Goal: Book appointment/travel/reservation

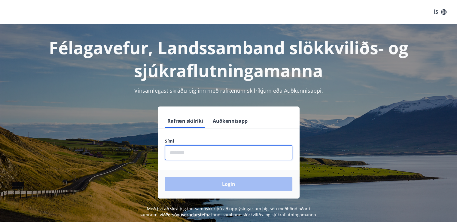
click at [181, 152] on input "phone" at bounding box center [228, 152] width 127 height 15
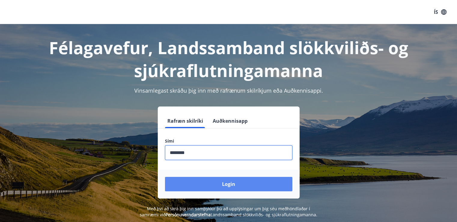
type input "********"
click at [231, 184] on button "Login" at bounding box center [228, 184] width 127 height 14
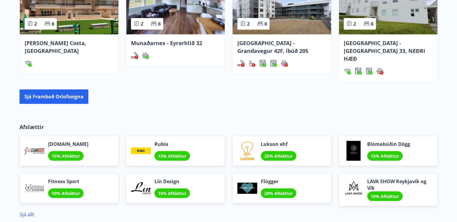
scroll to position [455, 0]
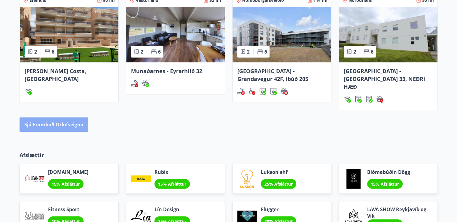
click at [68, 117] on button "Sjá framboð orlofseigna" at bounding box center [54, 124] width 69 height 14
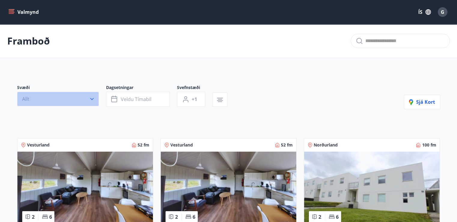
click at [92, 99] on icon "button" at bounding box center [92, 99] width 4 height 2
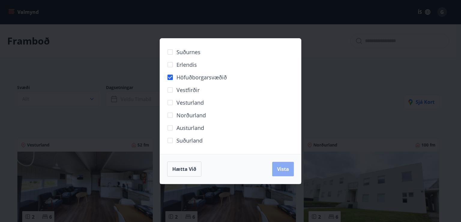
click at [286, 168] on span "Vista" at bounding box center [283, 168] width 12 height 7
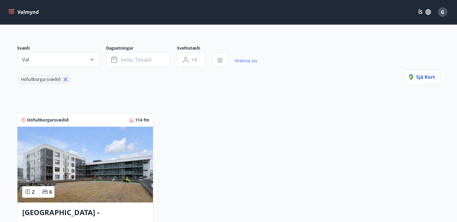
scroll to position [30, 0]
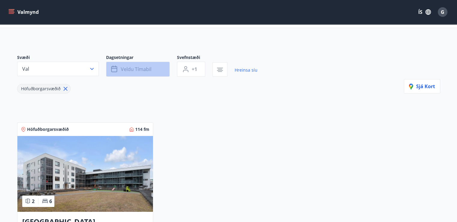
click at [136, 71] on span "Veldu tímabil" at bounding box center [136, 69] width 31 height 7
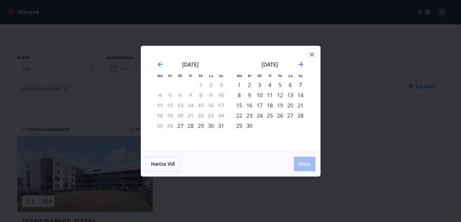
click at [280, 115] on div "26" at bounding box center [280, 115] width 10 height 10
click at [239, 125] on div "29" at bounding box center [239, 125] width 10 height 10
click at [304, 164] on span "Vista" at bounding box center [305, 163] width 12 height 7
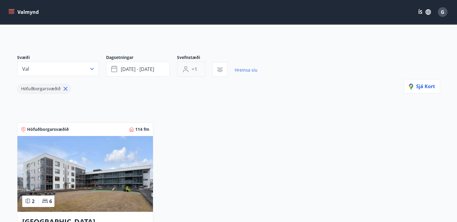
click at [195, 69] on span "+1" at bounding box center [194, 69] width 5 height 7
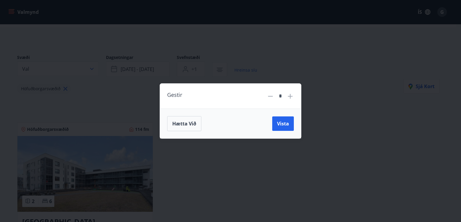
click at [289, 96] on icon at bounding box center [290, 96] width 5 height 5
type input "*"
click at [283, 122] on span "Vista" at bounding box center [283, 123] width 12 height 7
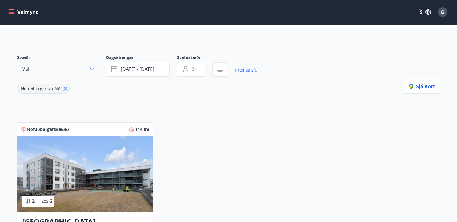
click at [91, 69] on icon "button" at bounding box center [92, 69] width 4 height 2
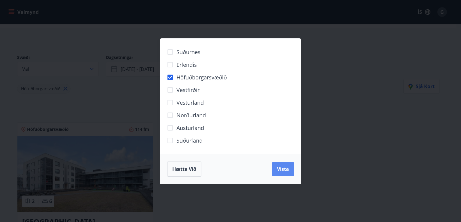
click at [283, 168] on span "Vista" at bounding box center [283, 168] width 12 height 7
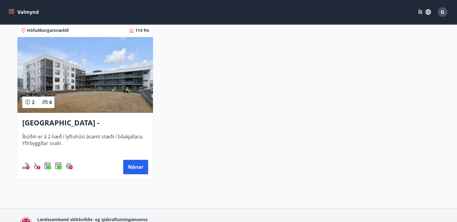
scroll to position [150, 0]
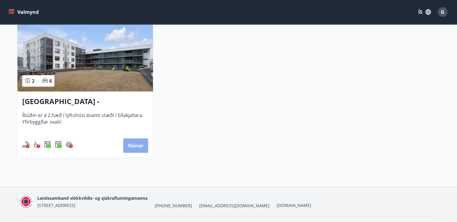
click at [134, 145] on button "Nánar" at bounding box center [135, 145] width 25 height 14
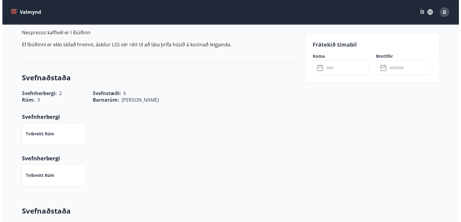
scroll to position [109, 0]
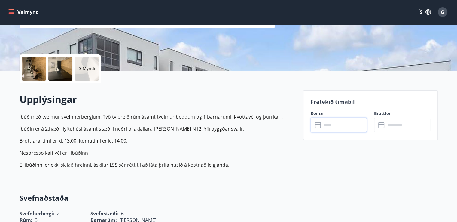
click at [336, 125] on input "text" at bounding box center [344, 124] width 45 height 15
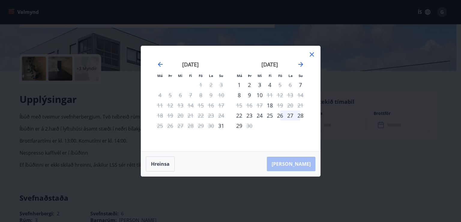
click at [280, 115] on div "26" at bounding box center [280, 115] width 10 height 10
click at [238, 125] on div "29" at bounding box center [239, 125] width 10 height 10
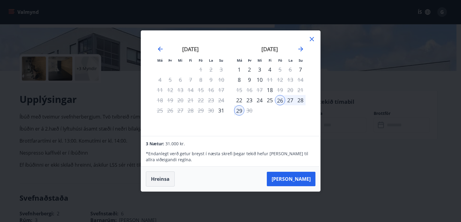
click at [159, 178] on button "Hreinsa" at bounding box center [160, 178] width 29 height 15
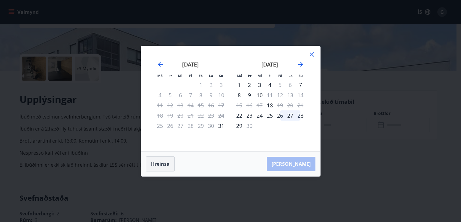
click at [159, 165] on button "Hreinsa" at bounding box center [160, 163] width 29 height 15
click at [160, 162] on button "Hreinsa" at bounding box center [160, 163] width 29 height 15
click at [311, 54] on icon at bounding box center [312, 54] width 4 height 4
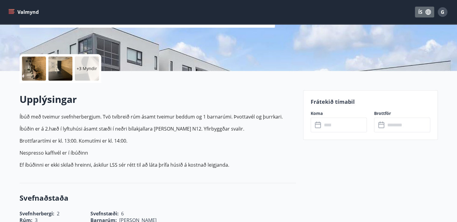
click at [420, 12] on button "ÍS" at bounding box center [424, 12] width 19 height 11
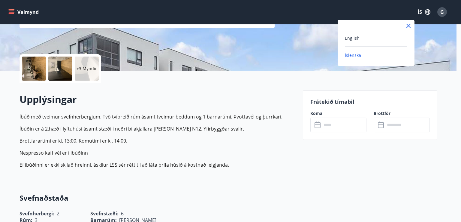
click at [441, 11] on div at bounding box center [230, 111] width 461 height 222
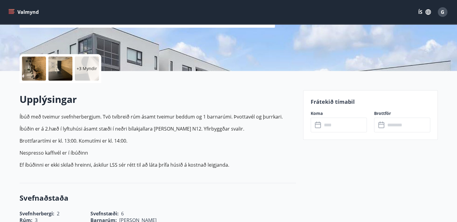
click at [441, 11] on span "G" at bounding box center [442, 12] width 4 height 7
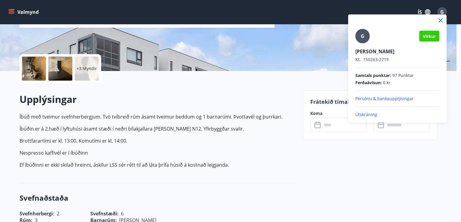
click at [372, 114] on p "Útskráning" at bounding box center [397, 114] width 84 height 6
